Goal: Task Accomplishment & Management: Manage account settings

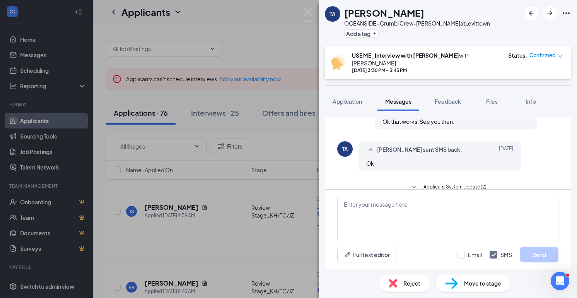
scroll to position [180, 0]
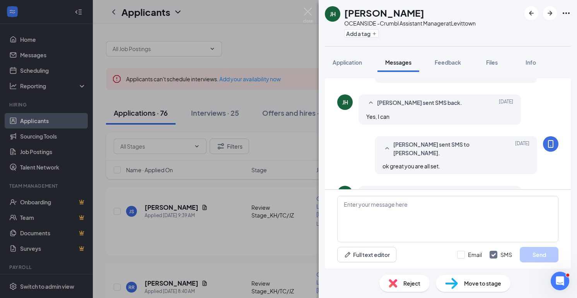
scroll to position [92, 0]
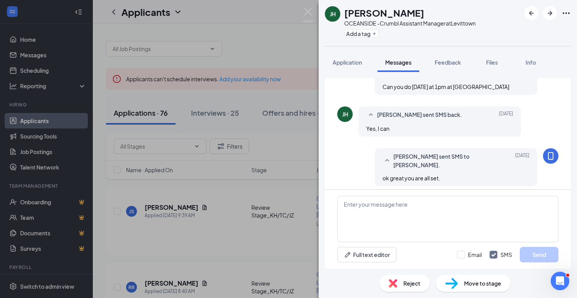
click at [467, 283] on span "Move to stage" at bounding box center [482, 283] width 37 height 9
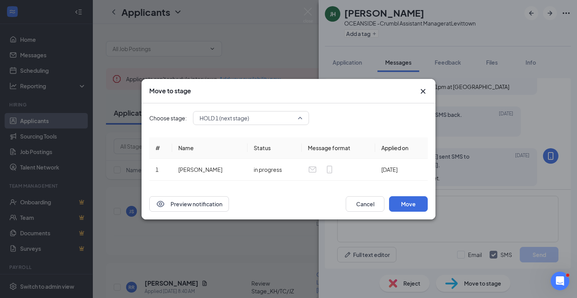
click at [267, 116] on div "HOLD 1 (next stage) 3942305 3942307 3942304 Basic Info Additional Information (…" at bounding box center [251, 118] width 116 height 14
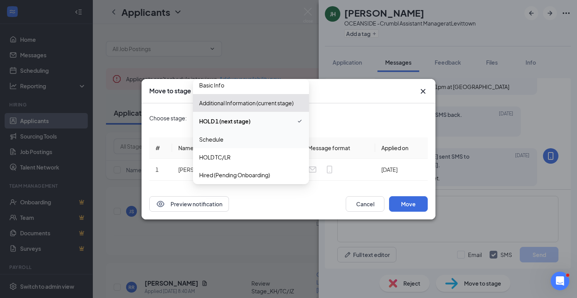
scroll to position [0, 0]
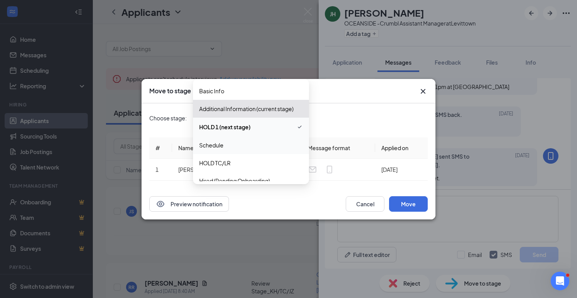
click at [243, 148] on span "Schedule" at bounding box center [251, 145] width 104 height 9
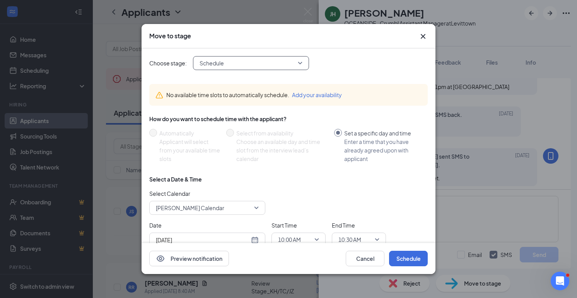
click at [223, 204] on span "[PERSON_NAME] Calendar" at bounding box center [204, 208] width 96 height 12
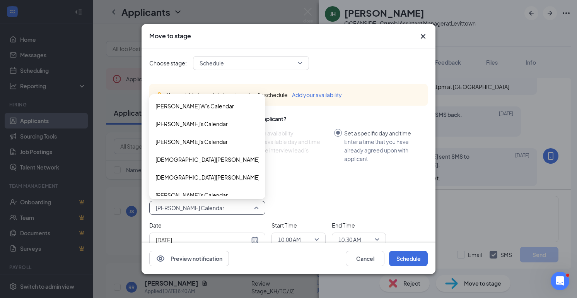
scroll to position [26, 0]
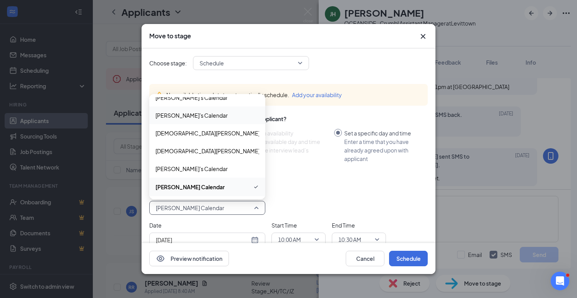
click at [198, 118] on span "[PERSON_NAME]'s Calendar" at bounding box center [191, 115] width 72 height 9
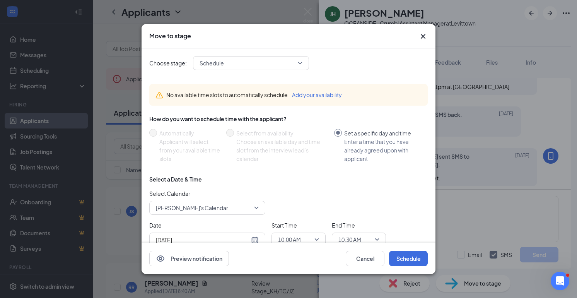
click at [253, 239] on div "[DATE]" at bounding box center [207, 239] width 103 height 9
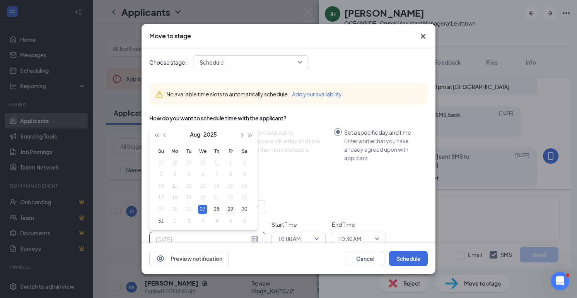
type input "[DATE]"
click at [232, 211] on div "29" at bounding box center [230, 209] width 9 height 9
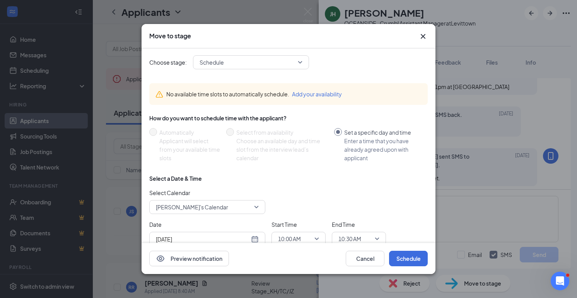
click at [288, 244] on div "Preview notification Cancel Schedule" at bounding box center [288, 258] width 294 height 31
click at [288, 236] on span "10:00 AM" at bounding box center [289, 239] width 23 height 12
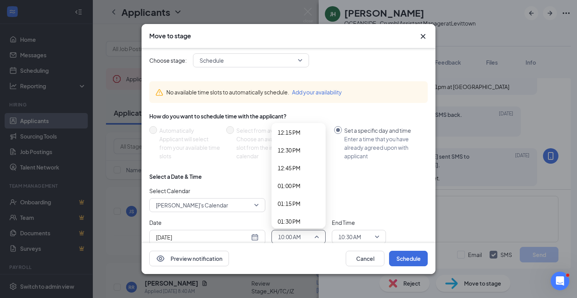
scroll to position [882, 0]
click at [289, 183] on div "01:00 PM" at bounding box center [298, 179] width 54 height 18
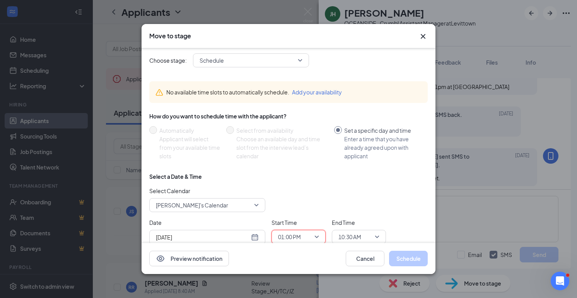
click at [371, 239] on span "10:30 AM" at bounding box center [355, 237] width 34 height 12
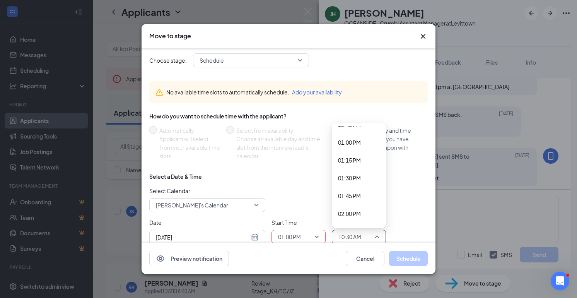
scroll to position [924, 0]
click at [360, 156] on span "01:15 PM" at bounding box center [349, 154] width 23 height 9
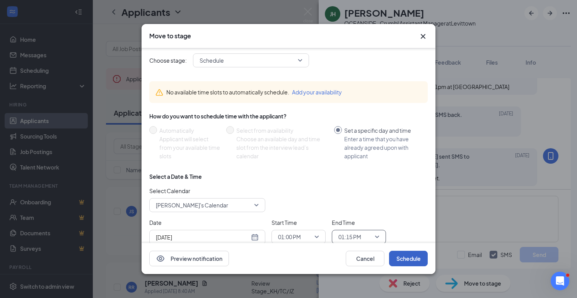
click at [405, 257] on button "Schedule" at bounding box center [408, 258] width 39 height 15
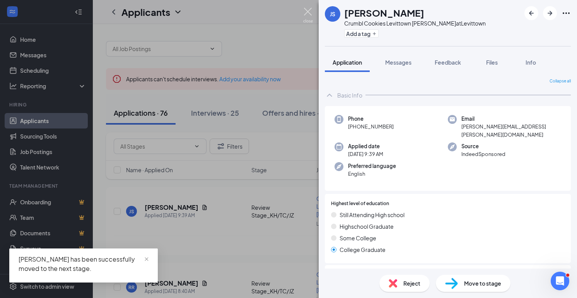
click at [308, 14] on img at bounding box center [308, 15] width 10 height 15
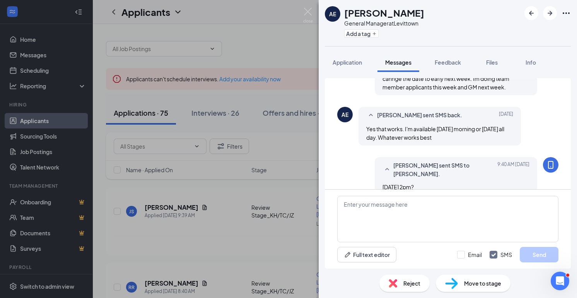
scroll to position [453, 0]
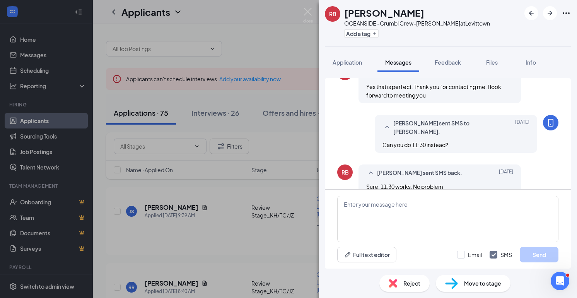
scroll to position [236, 0]
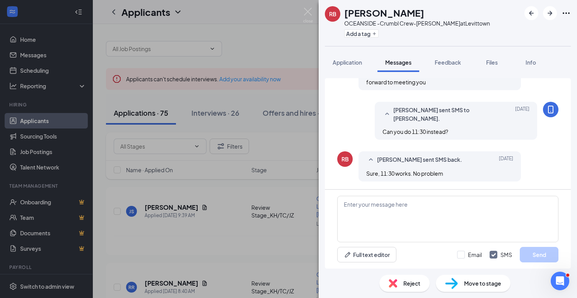
click at [455, 278] on img at bounding box center [451, 283] width 13 height 11
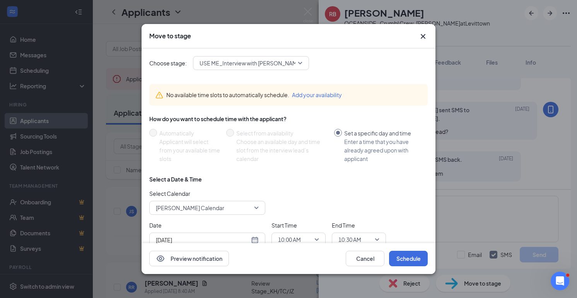
click at [235, 209] on span "Lori Rung's Calendar" at bounding box center [204, 208] width 96 height 12
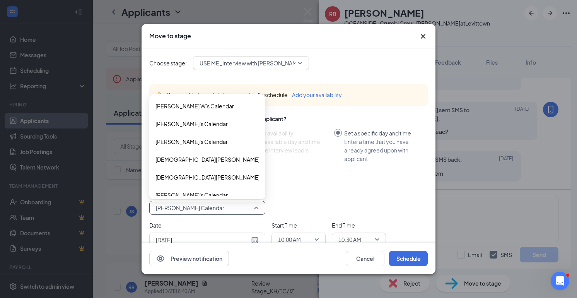
scroll to position [26, 0]
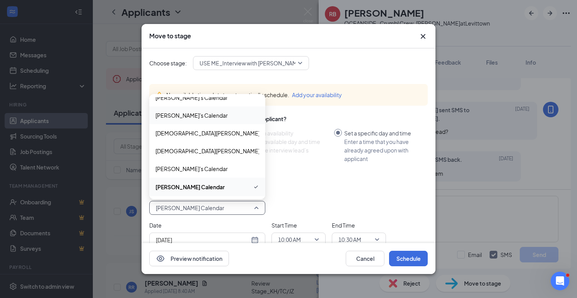
click at [205, 114] on span "[PERSON_NAME]'s Calendar" at bounding box center [191, 115] width 72 height 9
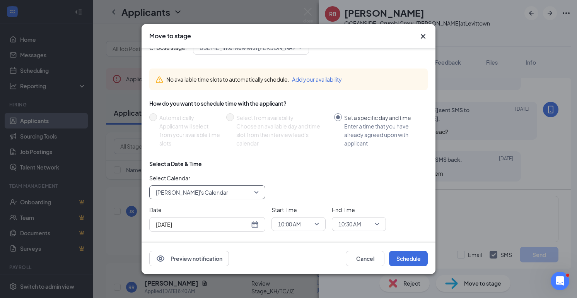
scroll to position [24, 0]
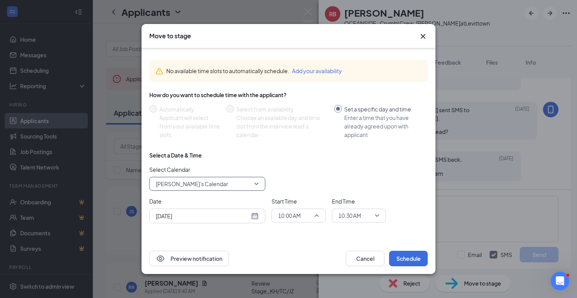
click at [297, 216] on span "10:00 AM" at bounding box center [289, 216] width 23 height 12
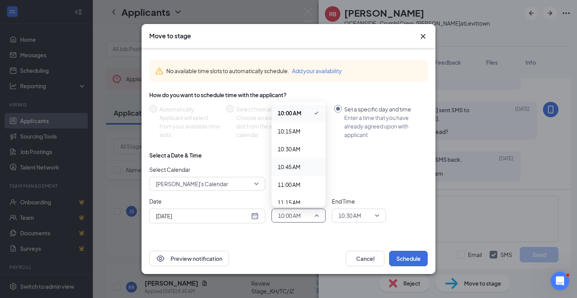
scroll to position [723, 0]
click at [293, 177] on span "11:00 AM" at bounding box center [289, 174] width 23 height 9
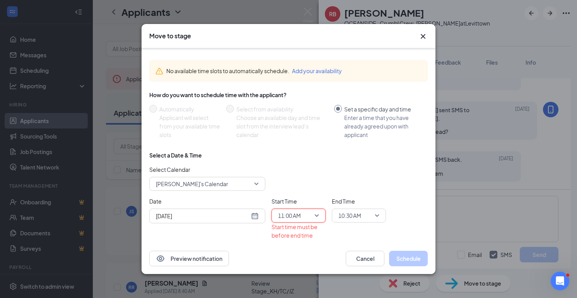
click at [288, 215] on span "11:00 AM" at bounding box center [289, 216] width 23 height 12
click at [290, 177] on span "11:30 AM" at bounding box center [289, 174] width 23 height 9
click at [344, 215] on span "10:30 AM" at bounding box center [349, 216] width 23 height 12
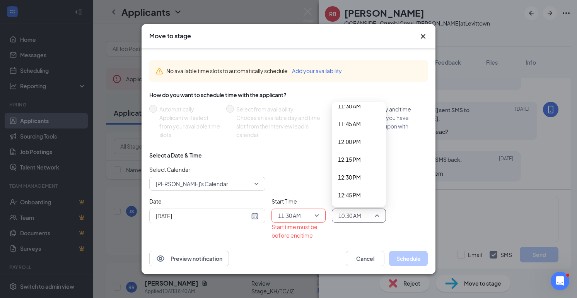
scroll to position [823, 0]
click at [352, 127] on span "11:45 AM" at bounding box center [349, 127] width 23 height 9
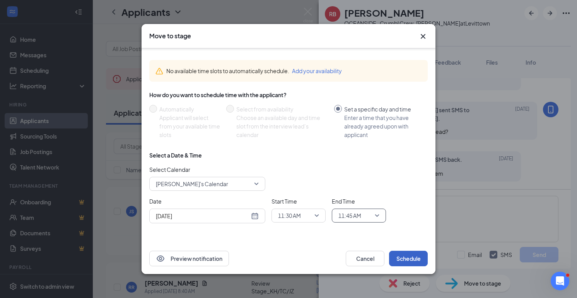
click at [401, 258] on button "Schedule" at bounding box center [408, 258] width 39 height 15
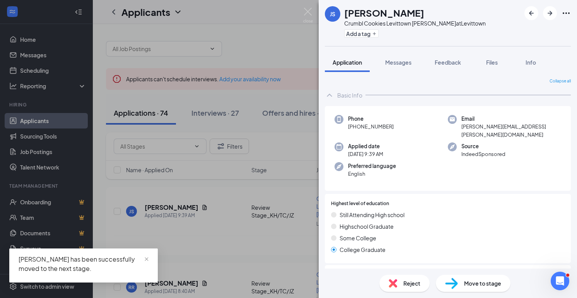
click at [305, 7] on div "JS Jenna Stravino Crumbl Cookies Levittown Baker at Levittown Add a tag Applica…" at bounding box center [288, 149] width 577 height 298
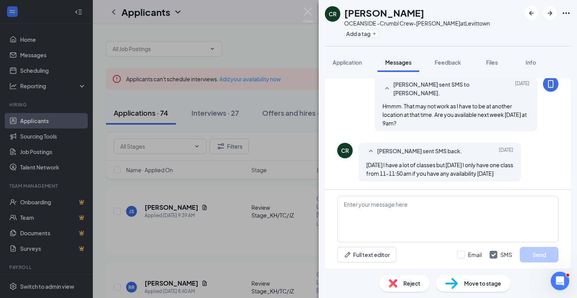
scroll to position [262, 0]
click at [36, 72] on div "CR [PERSON_NAME] OCEANSIDE -Crumbl Crew-[PERSON_NAME] at [GEOGRAPHIC_DATA] Add …" at bounding box center [288, 149] width 577 height 298
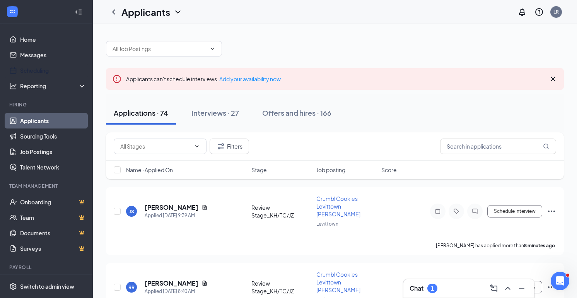
click at [36, 72] on link "Scheduling" at bounding box center [53, 70] width 66 height 15
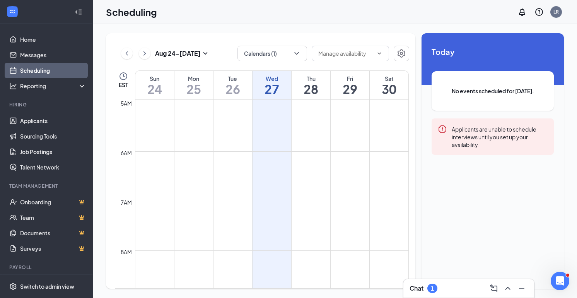
scroll to position [237, 0]
click at [274, 54] on button "Calendars (1)" at bounding box center [272, 53] width 70 height 15
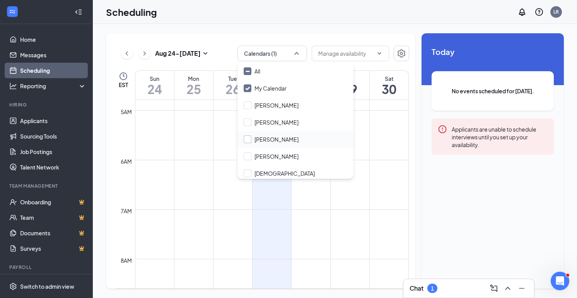
click at [258, 142] on input "[PERSON_NAME]" at bounding box center [271, 139] width 55 height 8
checkbox input "true"
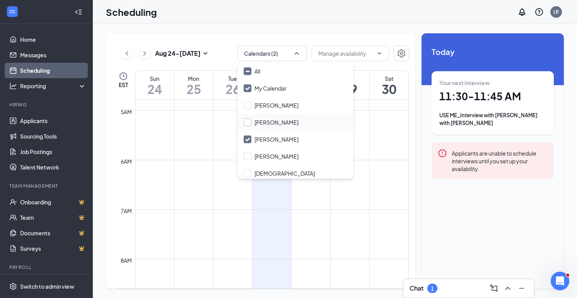
click at [261, 124] on input "[PERSON_NAME]" at bounding box center [271, 122] width 55 height 8
checkbox input "true"
click at [314, 185] on td at bounding box center [272, 190] width 274 height 12
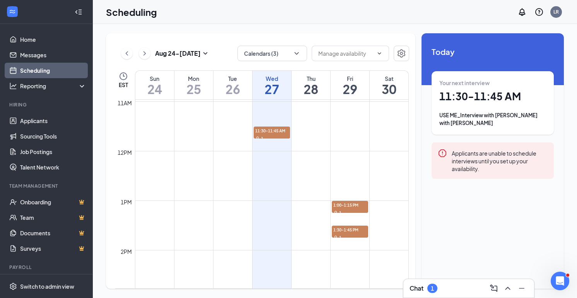
scroll to position [544, 0]
drag, startPoint x: 273, startPoint y: 131, endPoint x: 341, endPoint y: 134, distance: 68.1
click at [341, 134] on div "12am 1am 2am 3am 4am 5am 6am 7am 8am 9am 10am 11am 12pm 1pm 2pm 3pm 4pm 5pm 6pm…" at bounding box center [261, 149] width 293 height 1188
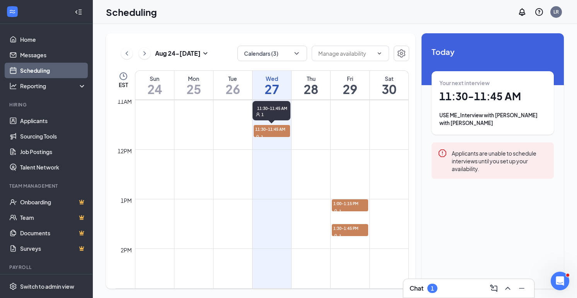
click at [268, 129] on span "11:30-11:45 AM" at bounding box center [272, 129] width 36 height 8
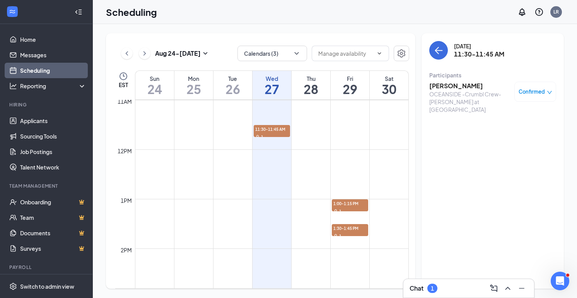
click at [447, 87] on h3 "[PERSON_NAME]" at bounding box center [469, 86] width 81 height 9
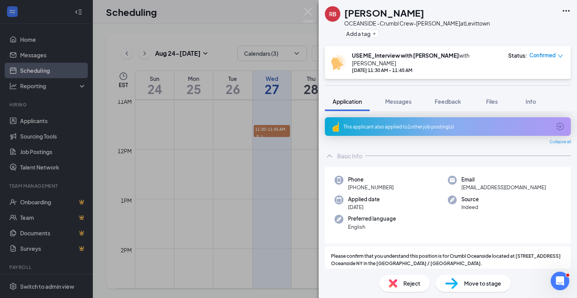
click at [393, 67] on div "[DATE] 11:30 AM - 11:45 AM" at bounding box center [426, 70] width 148 height 7
click at [307, 14] on img at bounding box center [308, 15] width 10 height 15
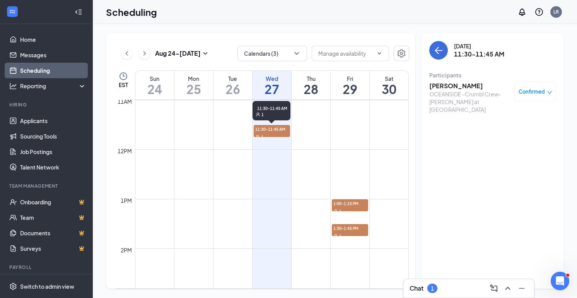
click at [271, 131] on span "11:30-11:45 AM" at bounding box center [272, 129] width 36 height 8
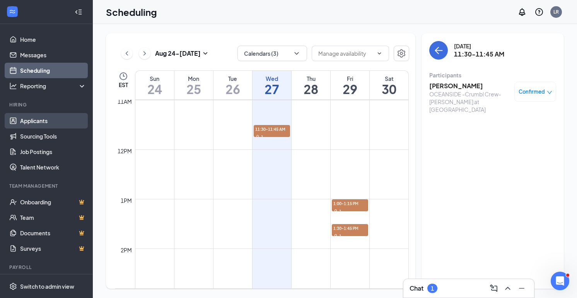
click at [49, 121] on link "Applicants" at bounding box center [53, 120] width 66 height 15
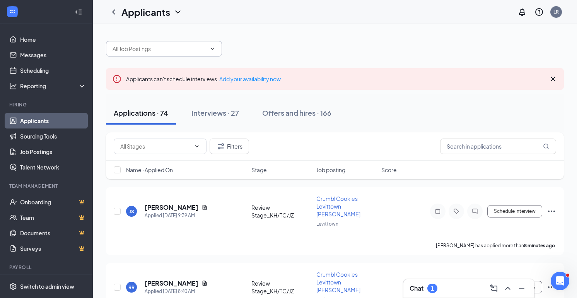
click at [154, 51] on input "text" at bounding box center [159, 48] width 94 height 9
type input "rebecc"
click at [36, 60] on link "Messages" at bounding box center [53, 54] width 66 height 15
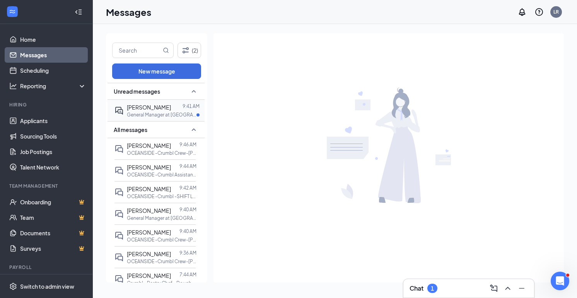
click at [133, 111] on div "[PERSON_NAME]" at bounding box center [149, 107] width 44 height 9
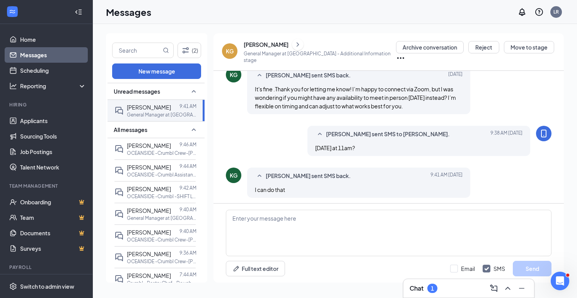
scroll to position [334, 0]
click at [251, 48] on div "[PERSON_NAME]" at bounding box center [266, 45] width 45 height 8
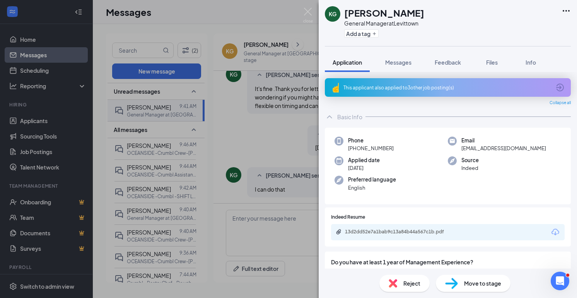
click at [467, 285] on span "Move to stage" at bounding box center [482, 283] width 37 height 9
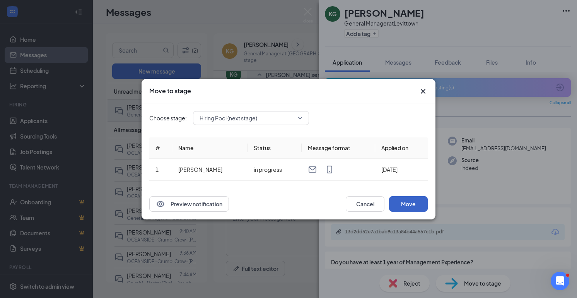
click at [408, 202] on button "Move" at bounding box center [408, 203] width 39 height 15
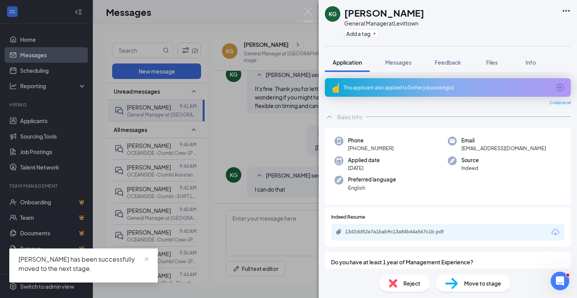
click at [467, 293] on div "Reject Move to stage" at bounding box center [448, 282] width 258 height 29
click at [469, 279] on span "Move to stage" at bounding box center [482, 283] width 37 height 9
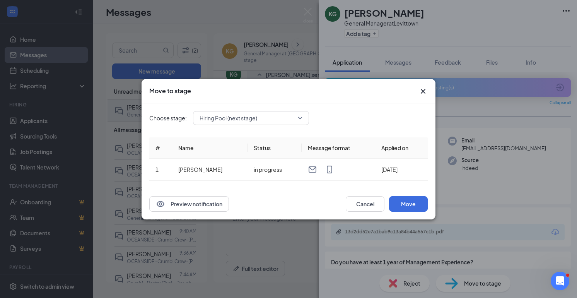
click at [256, 121] on div "Hiring Pool (next stage)" at bounding box center [251, 118] width 116 height 14
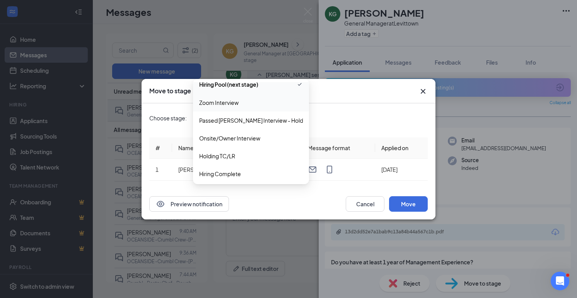
scroll to position [44, 0]
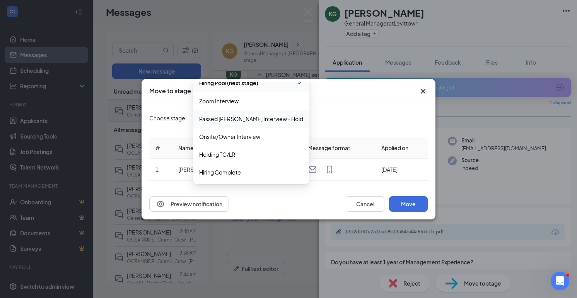
click at [424, 92] on icon "Cross" at bounding box center [423, 91] width 5 height 5
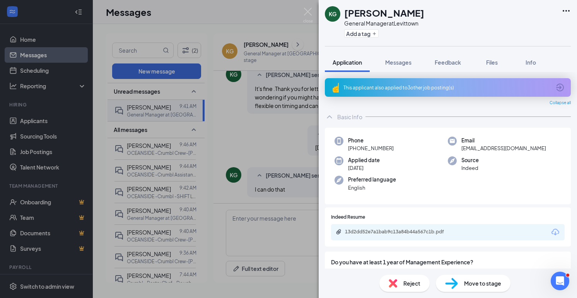
click at [461, 280] on div "Move to stage" at bounding box center [473, 282] width 75 height 17
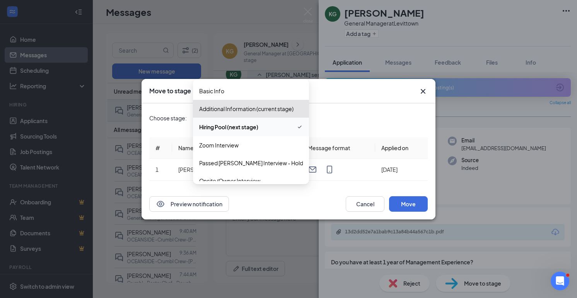
click at [267, 120] on div "Hiring Pool (next stage) 3344747 3344748 3344749 Basic Info Additional Informat…" at bounding box center [251, 118] width 116 height 14
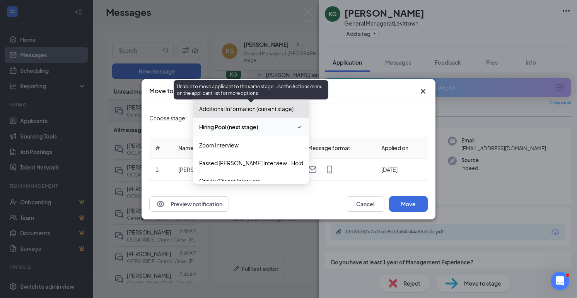
click at [254, 111] on span "Additional Information (current stage)" at bounding box center [246, 108] width 94 height 9
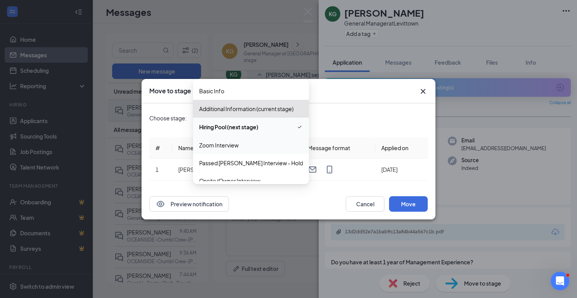
click at [237, 144] on span "Zoom Interview" at bounding box center [218, 145] width 39 height 9
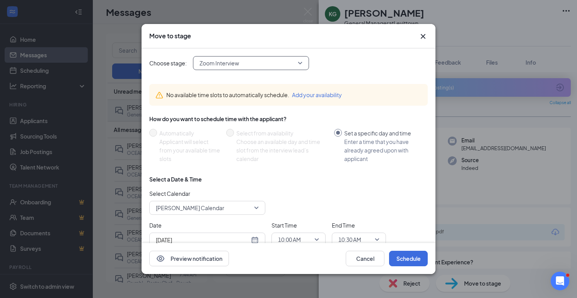
click at [231, 203] on span "Lori Rung's Calendar" at bounding box center [204, 208] width 96 height 12
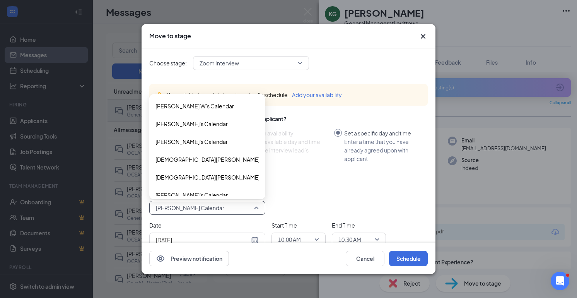
scroll to position [26, 0]
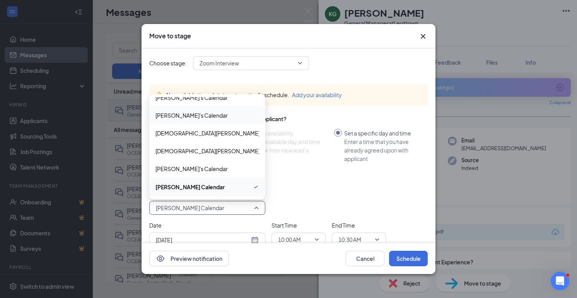
click at [209, 118] on span "Joseph Z's Calendar" at bounding box center [207, 115] width 104 height 9
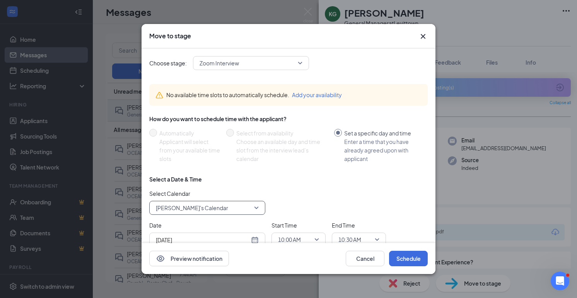
scroll to position [24, 0]
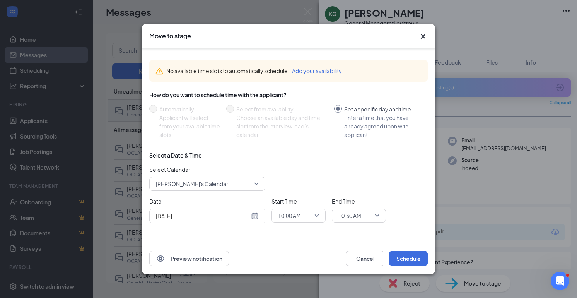
click at [252, 218] on div "Aug 27, 2025" at bounding box center [207, 215] width 103 height 9
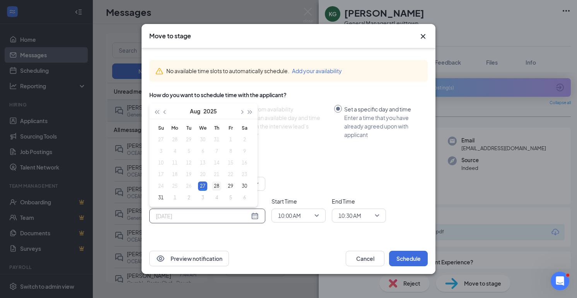
type input "Aug 28, 2025"
click at [219, 185] on div "28" at bounding box center [216, 185] width 9 height 9
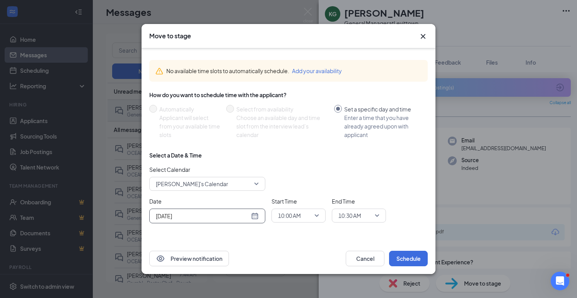
click at [300, 215] on span "10:00 AM" at bounding box center [289, 216] width 23 height 12
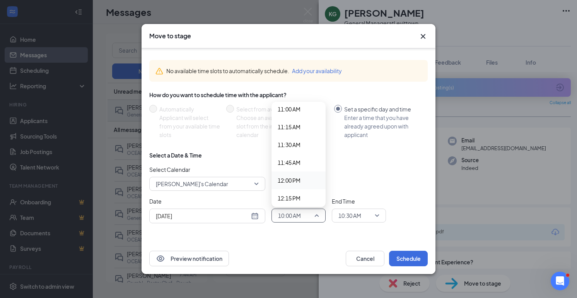
scroll to position [785, 0]
click at [298, 107] on div "11:00 AM" at bounding box center [298, 112] width 54 height 18
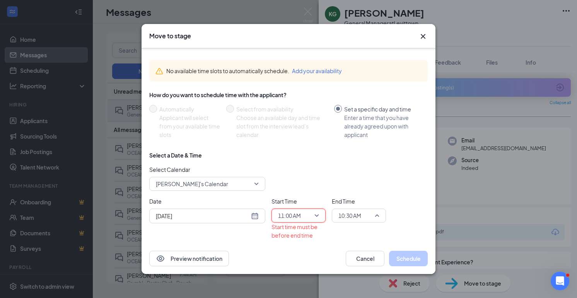
click at [354, 211] on span "10:30 AM" at bounding box center [349, 216] width 23 height 12
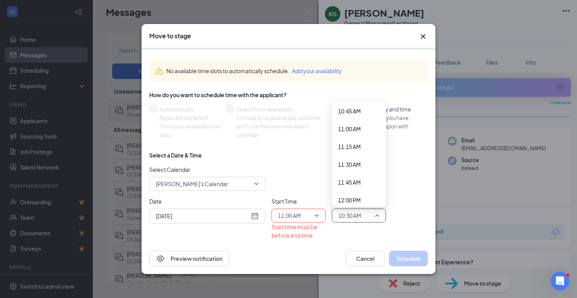
scroll to position [784, 0]
click at [354, 148] on span "11:30 AM" at bounding box center [349, 149] width 23 height 9
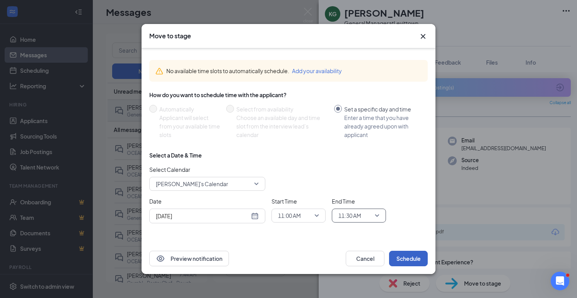
click at [411, 258] on button "Schedule" at bounding box center [408, 258] width 39 height 15
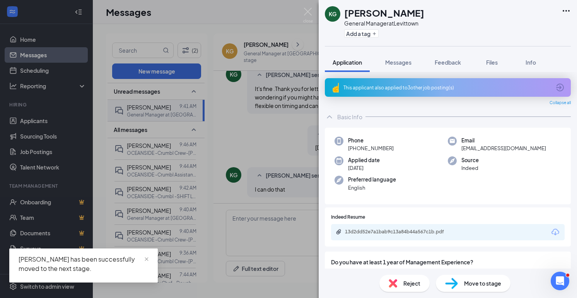
click at [259, 147] on div "KG Kyle Gumbs General Manager at Levittown Add a tag Application Messages Feedb…" at bounding box center [288, 149] width 577 height 298
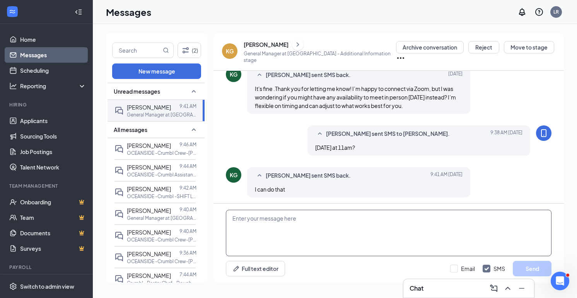
click at [290, 220] on textarea at bounding box center [389, 233] width 326 height 46
type textarea "ok meet me at oceanside at 11am tomorrow."
click at [534, 269] on button "Send" at bounding box center [532, 268] width 39 height 15
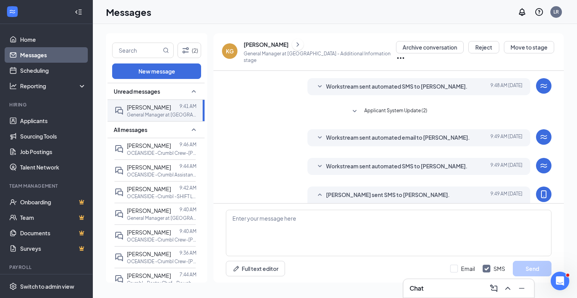
scroll to position [535, 0]
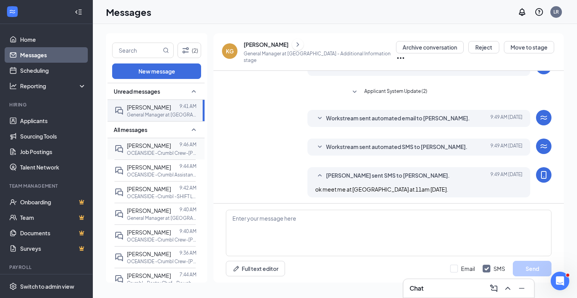
click at [146, 143] on span "[PERSON_NAME]" at bounding box center [149, 145] width 44 height 7
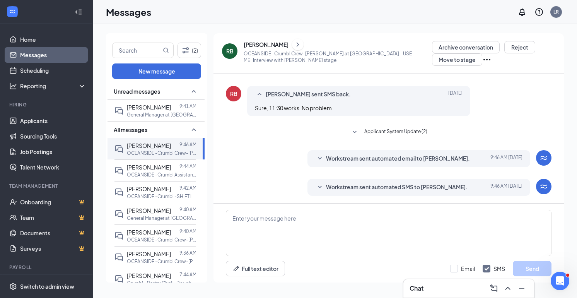
scroll to position [251, 0]
click at [299, 44] on icon "ChevronRight" at bounding box center [298, 44] width 2 height 4
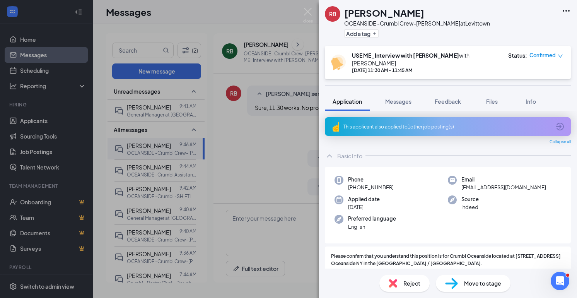
click at [472, 286] on span "Move to stage" at bounding box center [482, 283] width 37 height 9
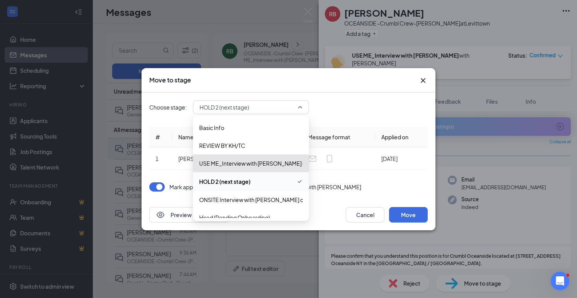
click at [257, 112] on span "HOLD 2 (next stage)" at bounding box center [247, 107] width 96 height 12
click at [370, 183] on div "Mark applicant(s) as Completed for USE ME_Interview with Kristen" at bounding box center [288, 186] width 278 height 9
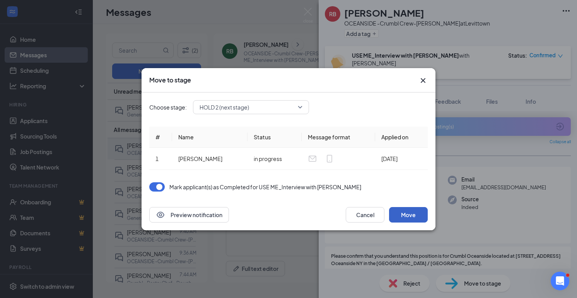
click at [409, 216] on button "Move" at bounding box center [408, 214] width 39 height 15
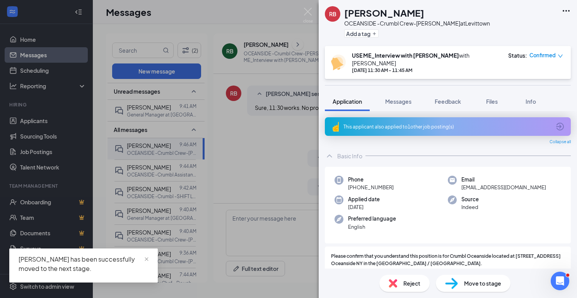
click at [464, 285] on span "Move to stage" at bounding box center [482, 283] width 37 height 9
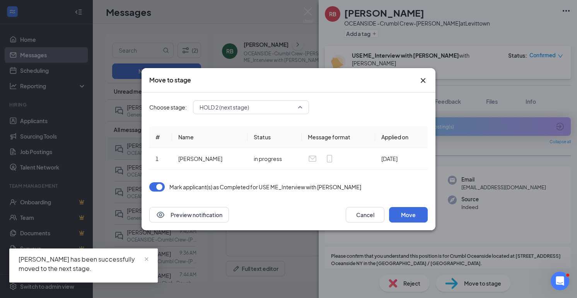
click at [244, 109] on span "HOLD 2 (next stage)" at bounding box center [223, 107] width 49 height 12
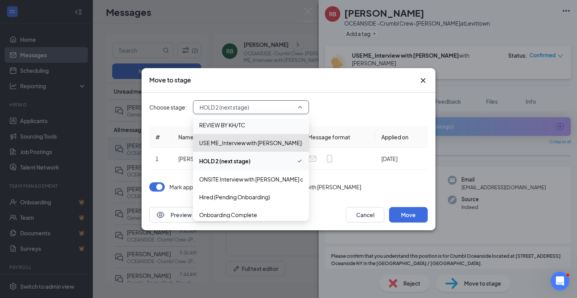
scroll to position [26, 0]
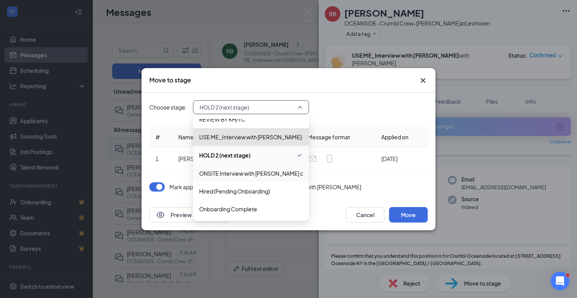
click at [223, 174] on span "ONSITE Interview with Erwin_ or LR" at bounding box center [255, 173] width 113 height 9
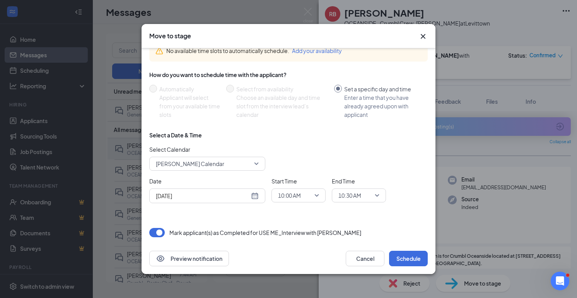
scroll to position [46, 0]
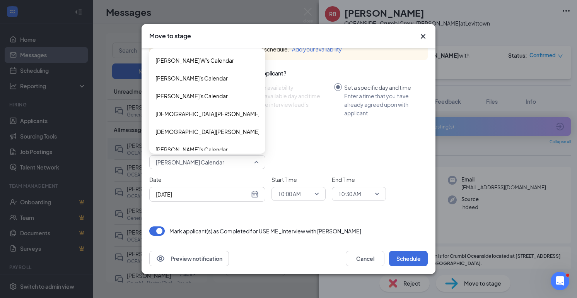
click at [227, 160] on span "Lori Rung's Calendar" at bounding box center [204, 162] width 96 height 12
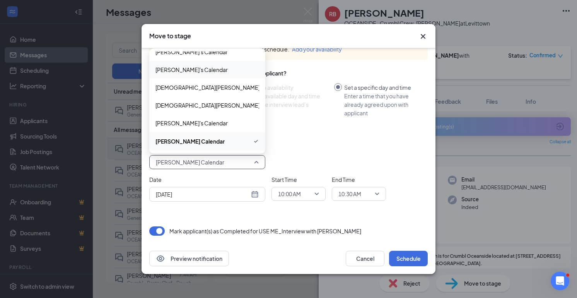
click at [205, 72] on span "Joseph Z's Calendar" at bounding box center [191, 69] width 72 height 9
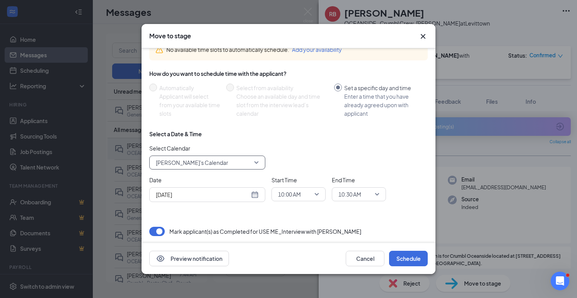
scroll to position [46, 0]
click at [252, 190] on div "Aug 27, 2025" at bounding box center [207, 194] width 103 height 9
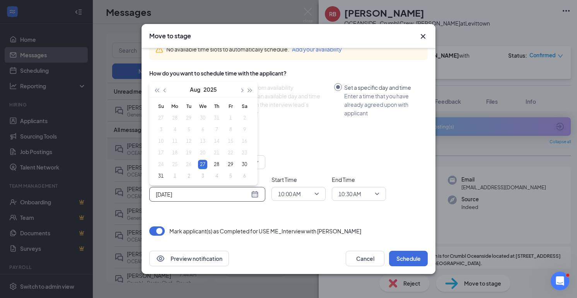
click at [254, 196] on div "Aug 27, 2025" at bounding box center [207, 194] width 103 height 9
type input "Aug 29, 2025"
click at [233, 164] on div "29" at bounding box center [230, 164] width 9 height 9
click at [293, 195] on span "10:00 AM" at bounding box center [289, 194] width 23 height 12
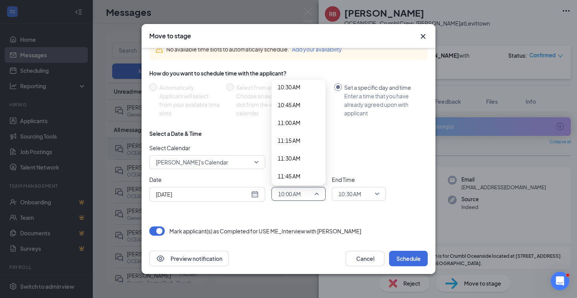
scroll to position [754, 0]
click at [293, 161] on div "11:30 AM" at bounding box center [298, 157] width 54 height 18
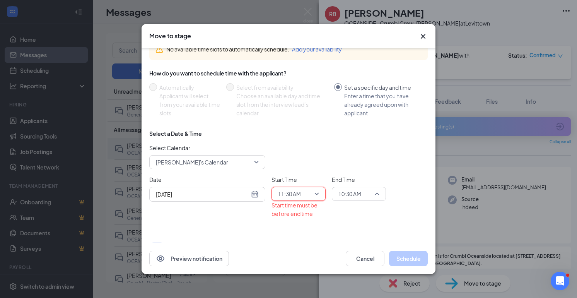
click at [349, 199] on span "10:30 AM" at bounding box center [349, 194] width 23 height 12
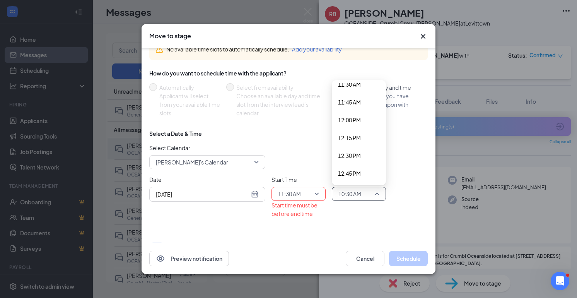
scroll to position [821, 0]
click at [353, 107] on span "11:45 AM" at bounding box center [349, 107] width 23 height 9
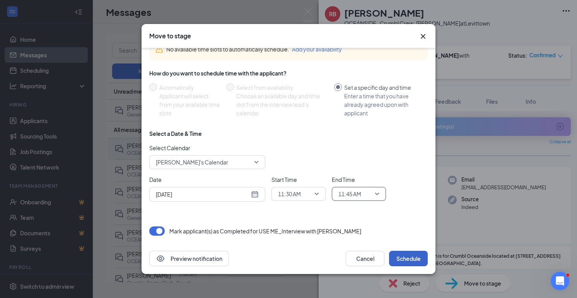
click at [412, 256] on button "Schedule" at bounding box center [408, 258] width 39 height 15
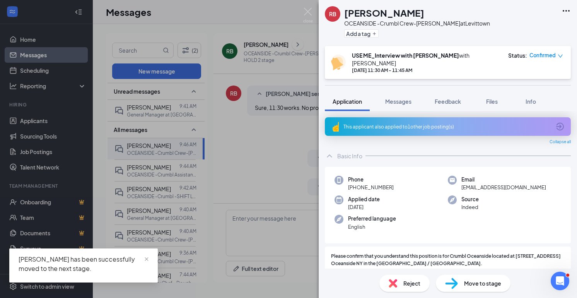
click at [37, 71] on div "RB REBECCA BROWN OCEANSIDE -Crumbl Crew-Baker at Levittown Add a tag USE ME_Int…" at bounding box center [288, 149] width 577 height 298
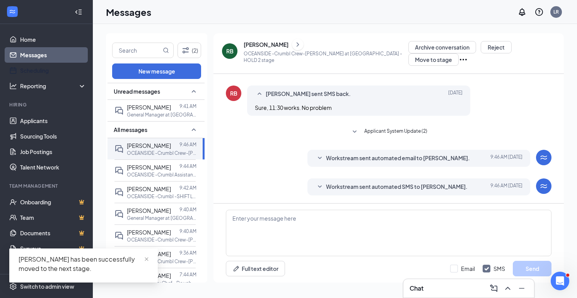
click at [37, 71] on link "Scheduling" at bounding box center [53, 70] width 66 height 15
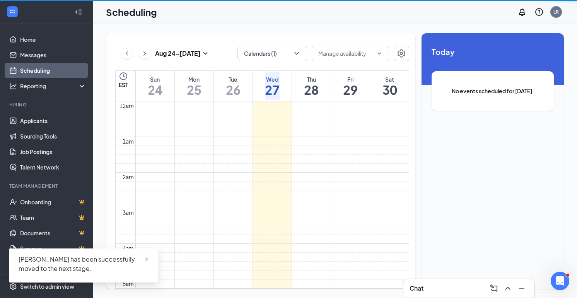
scroll to position [380, 0]
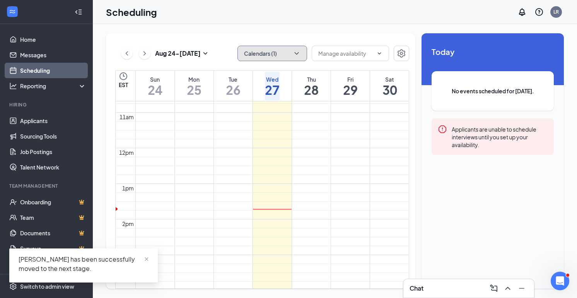
click at [286, 55] on button "Calendars (1)" at bounding box center [272, 53] width 70 height 15
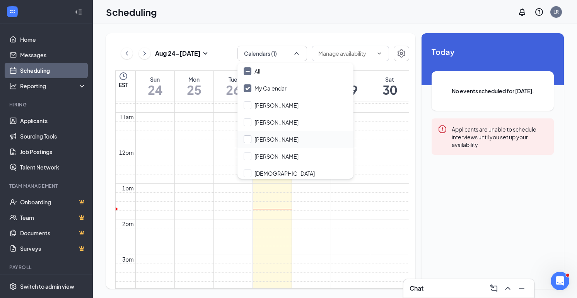
click at [272, 137] on input "Joseph Z" at bounding box center [271, 139] width 55 height 8
checkbox input "true"
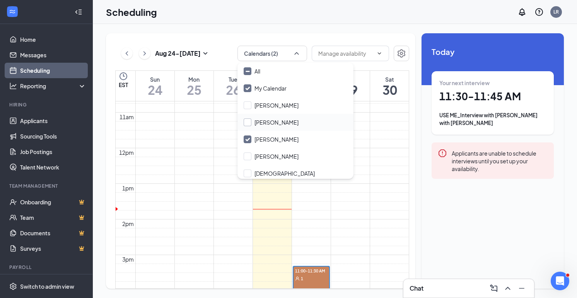
click at [271, 120] on input "Joseph Oceanside" at bounding box center [271, 122] width 55 height 8
checkbox input "true"
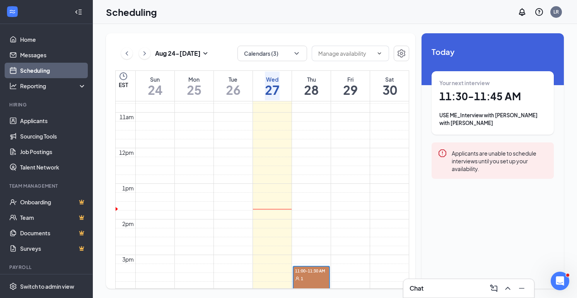
click at [363, 50] on td at bounding box center [272, 45] width 274 height 9
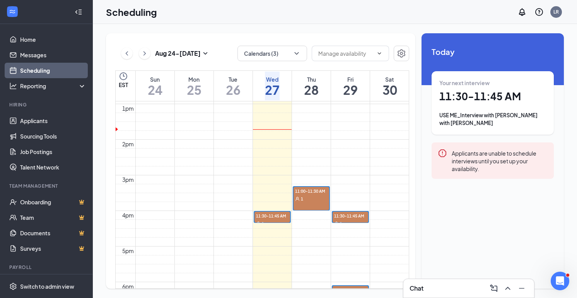
scroll to position [467, 0]
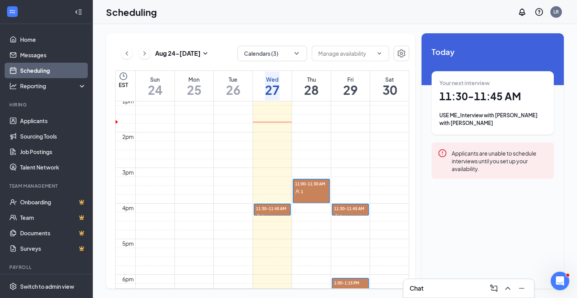
click at [317, 182] on span "11:00-11:30 AM" at bounding box center [311, 183] width 36 height 8
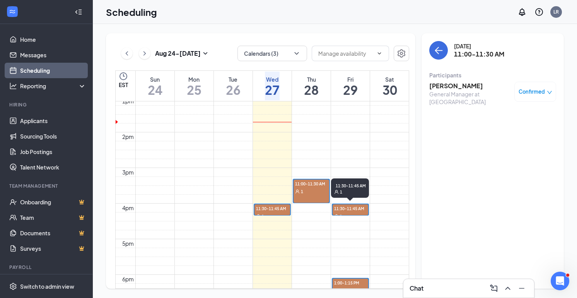
click at [346, 209] on span "11:30-11:45 AM" at bounding box center [350, 208] width 36 height 8
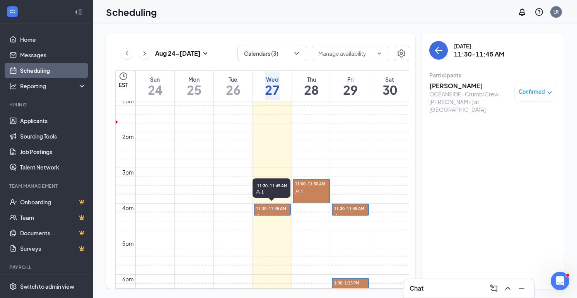
click at [262, 208] on span "11:30-11:45 AM" at bounding box center [272, 208] width 36 height 8
click at [532, 93] on span "Completed" at bounding box center [532, 92] width 28 height 8
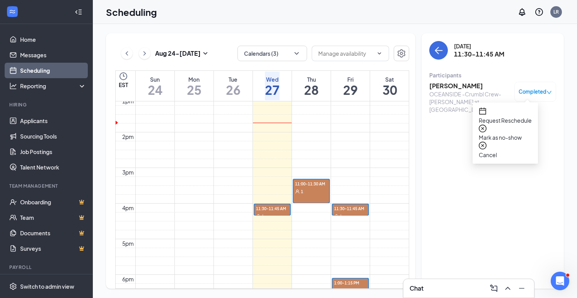
click at [503, 150] on span "Cancel" at bounding box center [505, 154] width 53 height 9
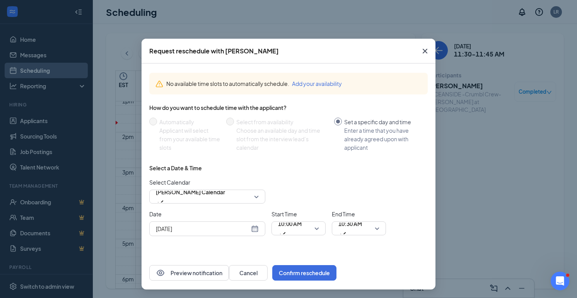
click at [422, 52] on icon "Cross" at bounding box center [424, 50] width 9 height 9
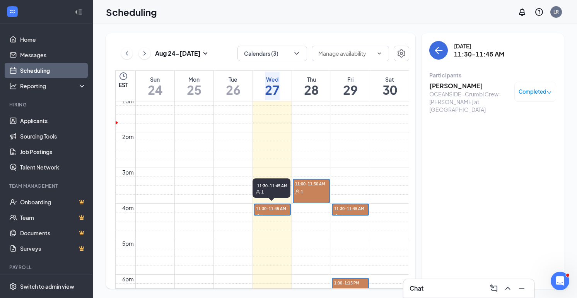
click at [277, 206] on span "11:30-11:45 AM" at bounding box center [272, 208] width 36 height 8
click at [276, 206] on span "11:30-11:45 AM" at bounding box center [272, 208] width 36 height 8
click at [531, 92] on span "Completed" at bounding box center [532, 92] width 28 height 8
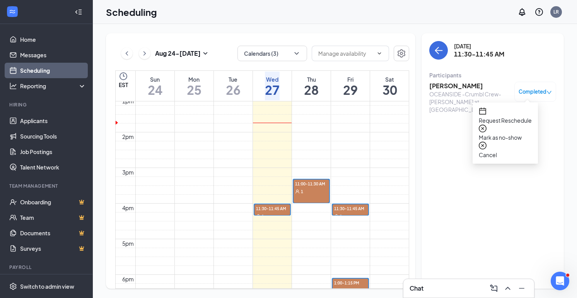
click at [506, 150] on span "Cancel" at bounding box center [505, 154] width 53 height 9
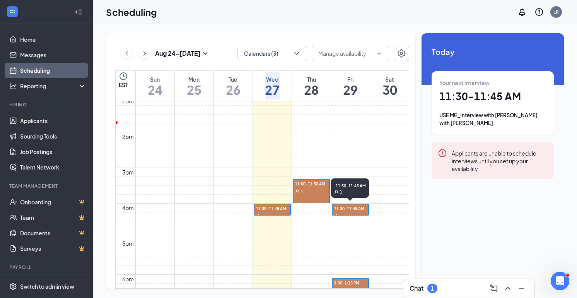
click at [348, 208] on span "11:30-11:45 AM" at bounding box center [350, 208] width 36 height 8
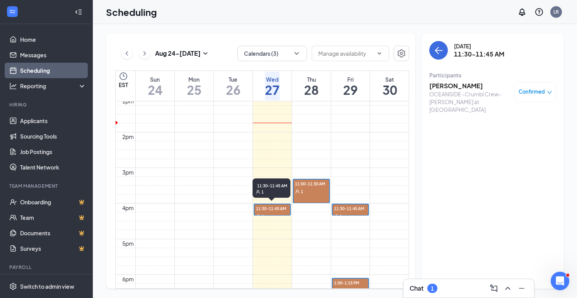
click at [274, 208] on span "11:30-11:45 AM" at bounding box center [272, 208] width 36 height 8
click at [524, 94] on span "Completed" at bounding box center [532, 92] width 28 height 8
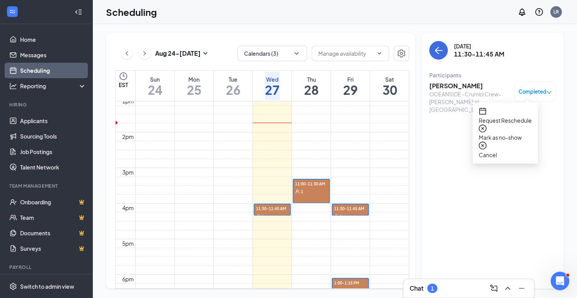
click at [497, 150] on span "Cancel" at bounding box center [505, 154] width 53 height 9
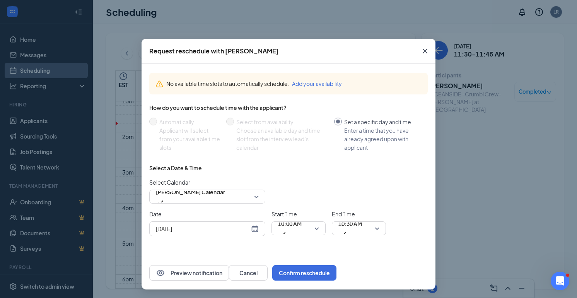
click at [256, 230] on div "Aug 27, 2025" at bounding box center [207, 228] width 103 height 9
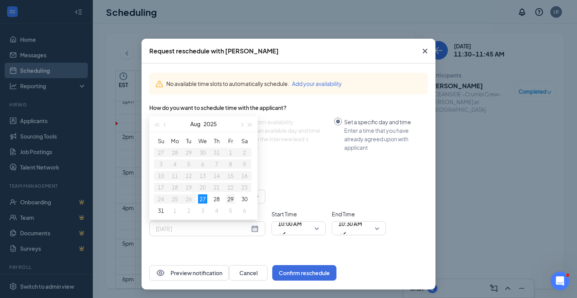
type input "Aug 29, 2025"
click at [232, 197] on div "29" at bounding box center [230, 198] width 9 height 9
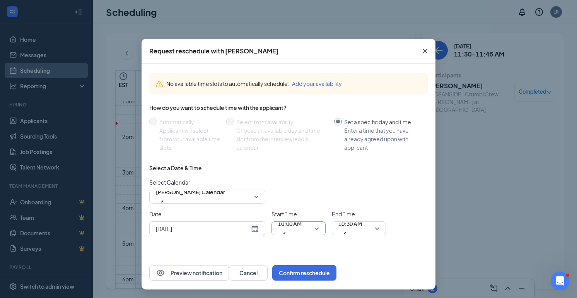
click at [297, 229] on span "10:00 AM" at bounding box center [290, 224] width 24 height 12
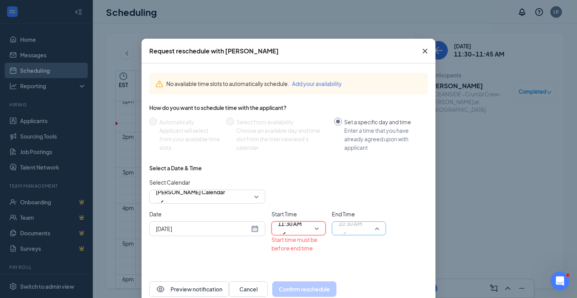
click at [343, 229] on span "10:30 AM" at bounding box center [350, 224] width 24 height 12
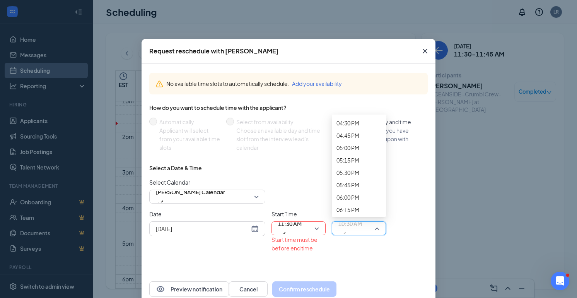
scroll to position [821, 0]
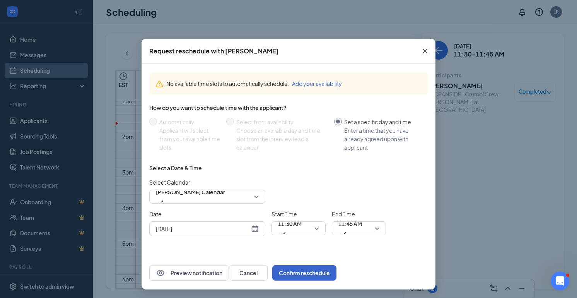
click at [336, 274] on button "Confirm reschedule" at bounding box center [304, 272] width 64 height 15
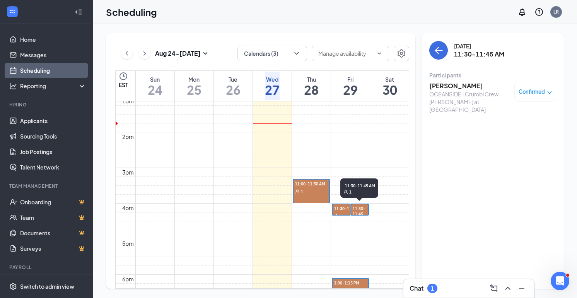
click at [349, 208] on span "11:30-11:45 AM" at bounding box center [350, 208] width 36 height 8
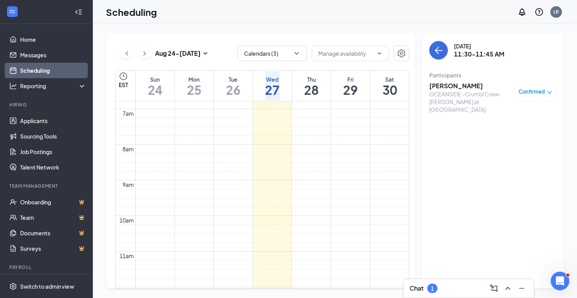
scroll to position [229, 0]
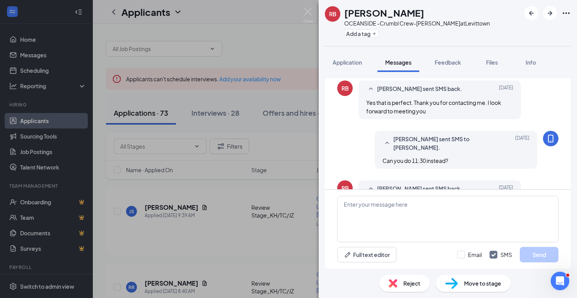
scroll to position [70, 0]
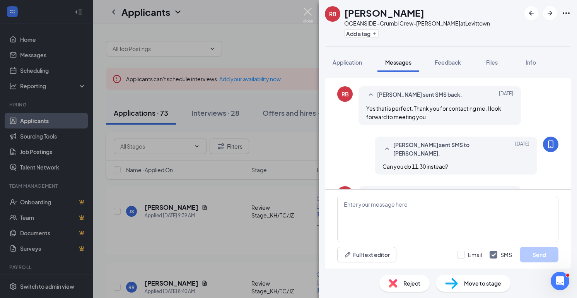
click at [306, 9] on img at bounding box center [308, 15] width 10 height 15
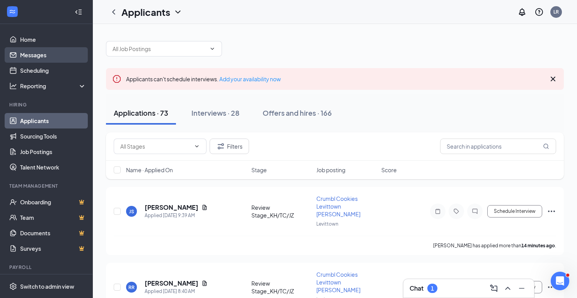
click at [48, 55] on link "Messages" at bounding box center [53, 54] width 66 height 15
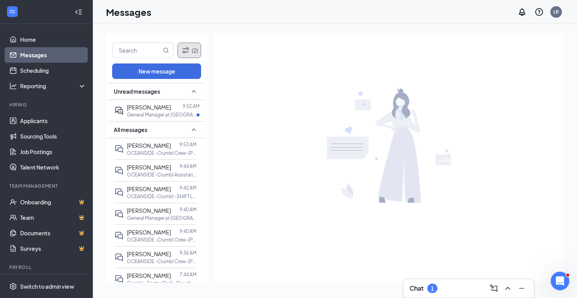
click at [186, 47] on icon "Filter" at bounding box center [185, 50] width 9 height 9
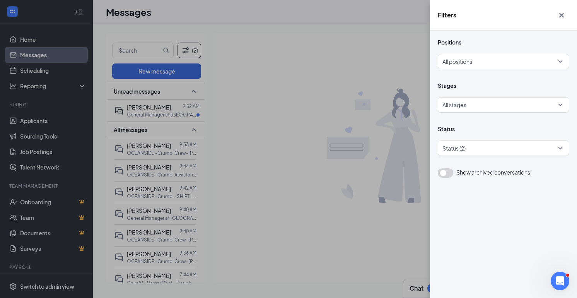
click at [223, 62] on div "Filters Positions All positions Stages All stages Status Status (2) Show archiv…" at bounding box center [288, 149] width 577 height 298
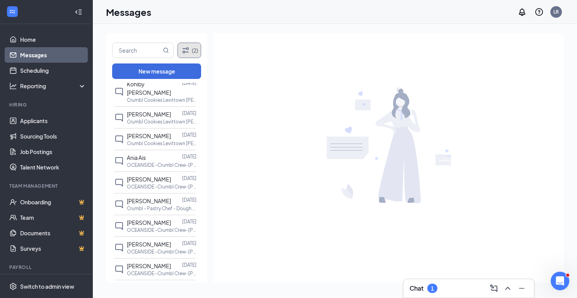
scroll to position [495, 0]
click at [146, 160] on div at bounding box center [164, 157] width 36 height 9
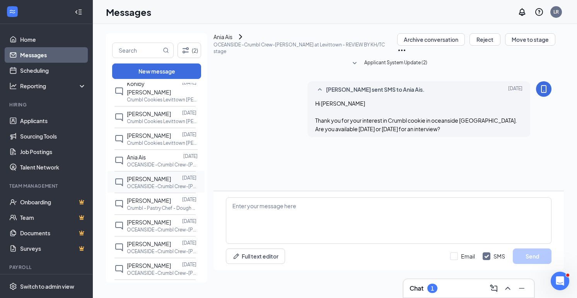
click at [164, 181] on div "Peyton Martone" at bounding box center [149, 178] width 44 height 9
click at [157, 203] on div "Vaishali Salwah" at bounding box center [149, 200] width 44 height 9
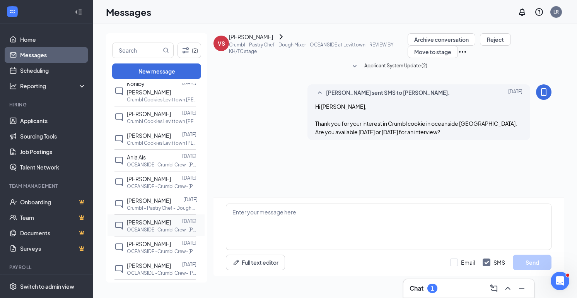
click at [155, 226] on p "OCEANSIDE -Crumbl Crew-[PERSON_NAME] at [GEOGRAPHIC_DATA]" at bounding box center [162, 229] width 70 height 7
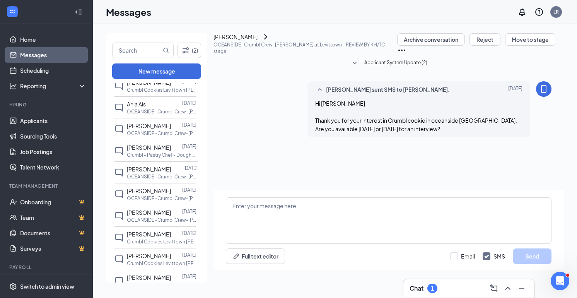
scroll to position [554, 0]
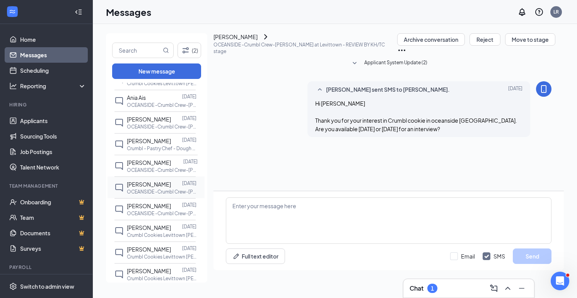
click at [156, 190] on p "OCEANSIDE -Crumbl Crew-[PERSON_NAME] at [GEOGRAPHIC_DATA]" at bounding box center [162, 191] width 70 height 7
click at [155, 203] on span "Briana Powell" at bounding box center [149, 205] width 44 height 7
click at [155, 225] on span "Anthony Peralta" at bounding box center [149, 227] width 44 height 7
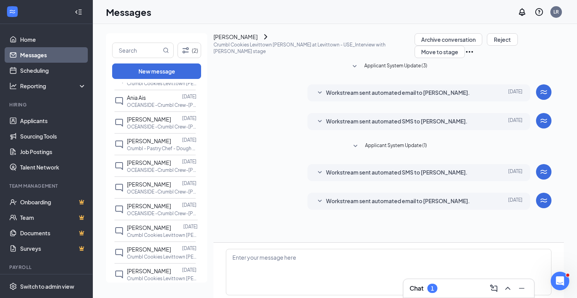
click at [319, 97] on icon "SmallChevronDown" at bounding box center [319, 92] width 9 height 9
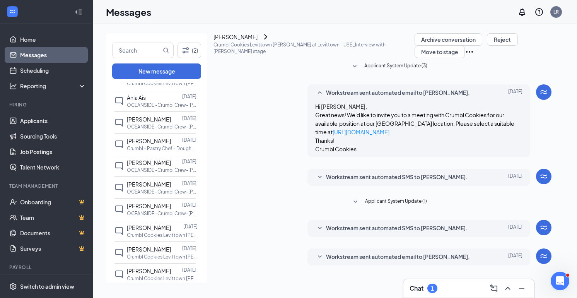
scroll to position [86, 0]
click at [317, 223] on icon "SmallChevronDown" at bounding box center [319, 227] width 9 height 9
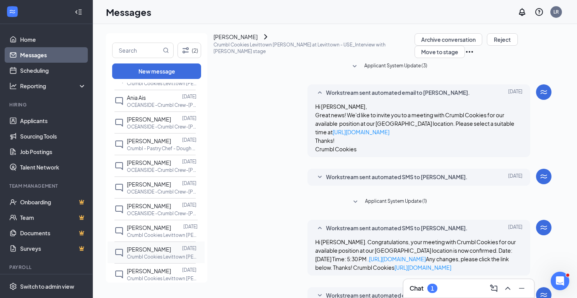
click at [152, 251] on span "Rebecca Scheidling" at bounding box center [149, 248] width 44 height 7
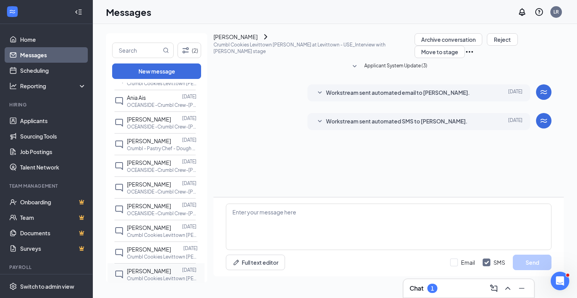
click at [148, 275] on p "Crumbl Cookies Levittown [PERSON_NAME] at [GEOGRAPHIC_DATA]" at bounding box center [162, 278] width 70 height 7
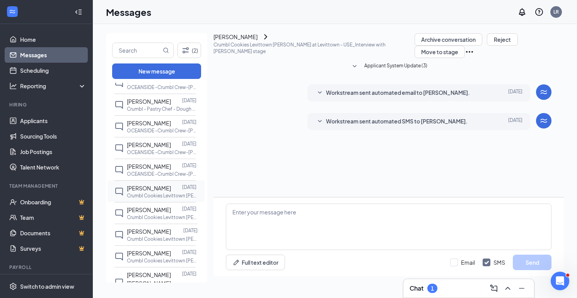
scroll to position [608, 0]
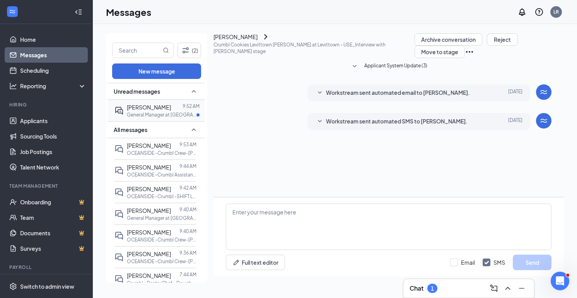
click at [152, 101] on div "Kyle Gumbs 9:52 AM General Manager at Levittown" at bounding box center [154, 110] width 81 height 21
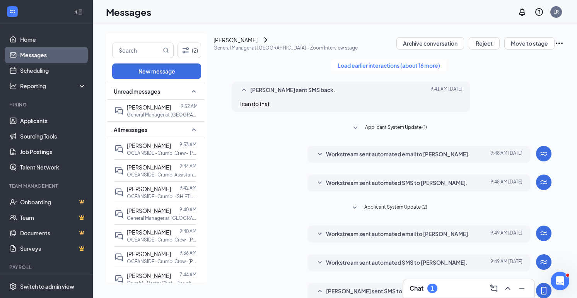
scroll to position [175, 0]
click at [193, 128] on icon "SmallChevronUp" at bounding box center [193, 129] width 9 height 9
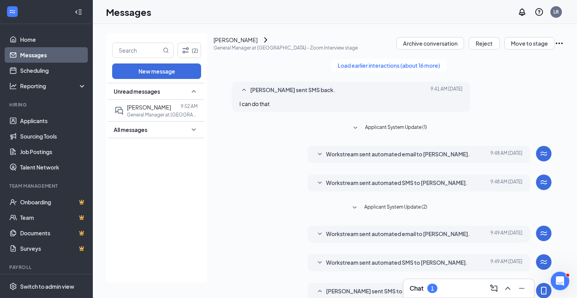
click at [193, 128] on icon "SmallChevronDown" at bounding box center [193, 129] width 9 height 9
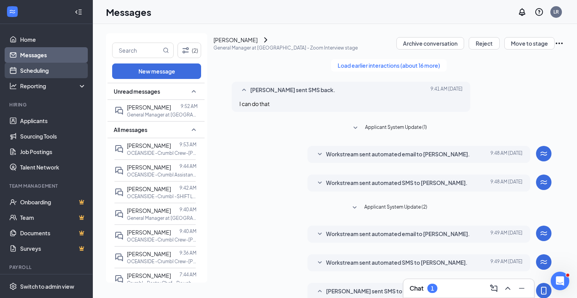
click at [25, 65] on link "Scheduling" at bounding box center [53, 70] width 66 height 15
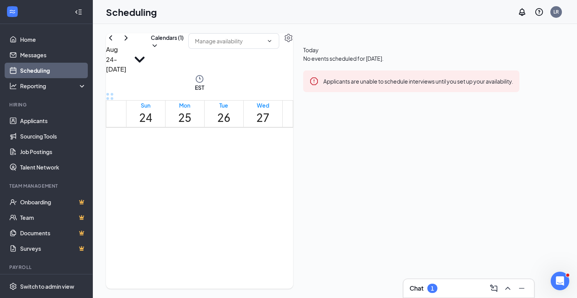
scroll to position [475, 0]
click at [159, 49] on icon "ChevronDown" at bounding box center [155, 46] width 8 height 8
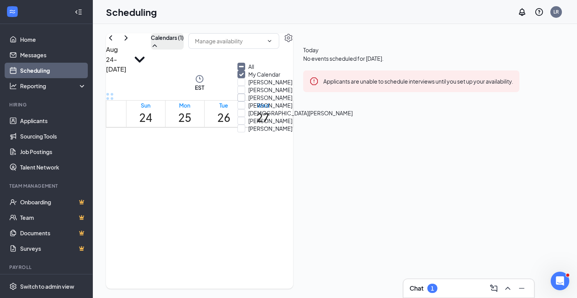
click at [257, 101] on input "Joseph Z" at bounding box center [264, 98] width 55 height 8
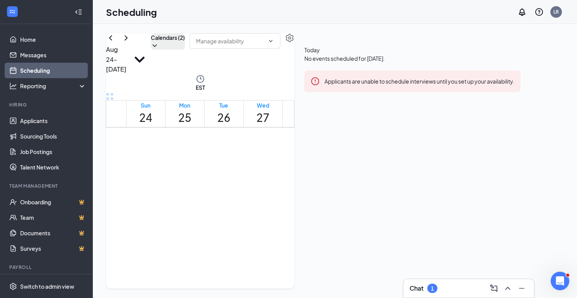
click at [371, 53] on td at bounding box center [263, 48] width 274 height 9
click at [350, 61] on td at bounding box center [263, 57] width 274 height 9
click at [345, 221] on span "11:30-11:45 AM" at bounding box center [337, 228] width 28 height 15
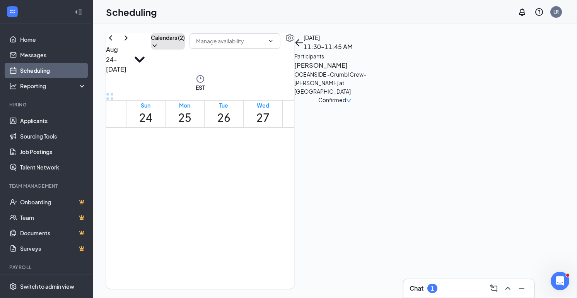
click at [159, 49] on icon "ChevronDown" at bounding box center [155, 46] width 8 height 8
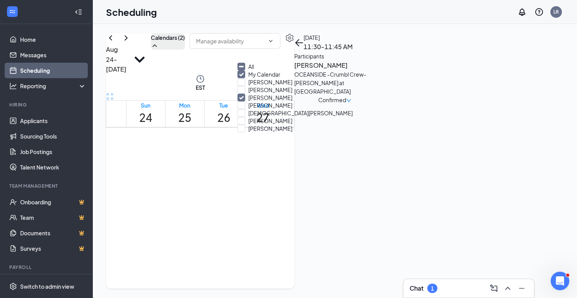
click at [249, 101] on input "Joseph Z" at bounding box center [264, 98] width 55 height 8
checkbox input "false"
click at [387, 44] on td at bounding box center [263, 39] width 274 height 9
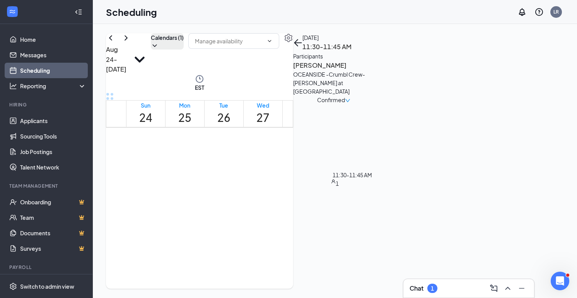
click at [340, 221] on span "11:30-11:45 AM" at bounding box center [337, 228] width 28 height 15
click at [345, 95] on span "Confirmed" at bounding box center [331, 99] width 28 height 9
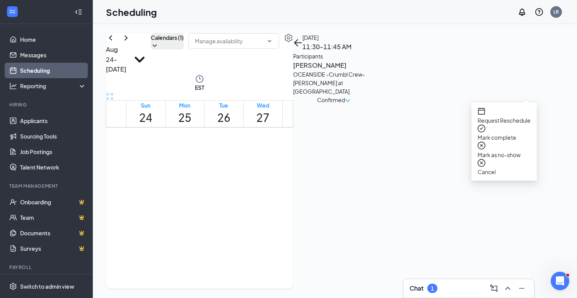
click at [498, 133] on span "Mark complete" at bounding box center [503, 137] width 53 height 9
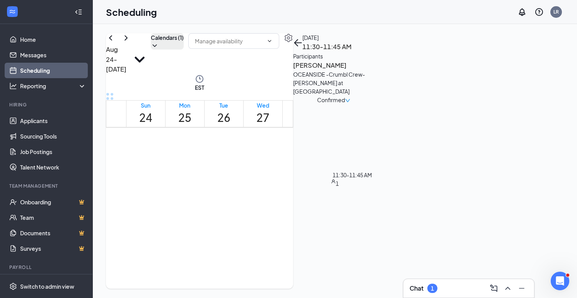
click at [340, 237] on div "1" at bounding box center [341, 240] width 36 height 7
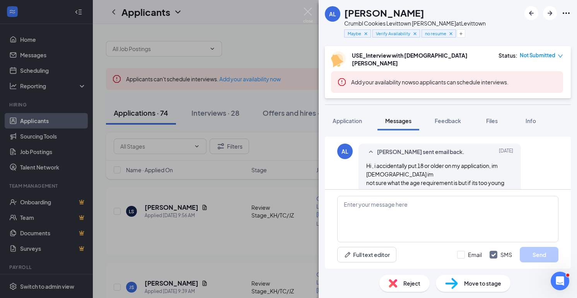
scroll to position [82, 0]
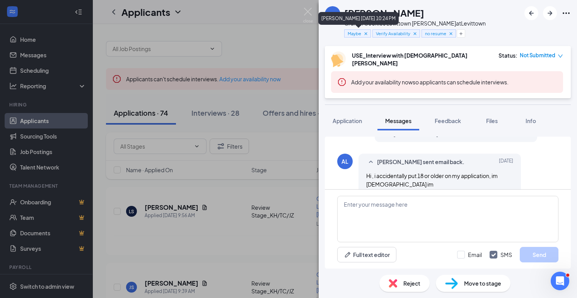
click at [308, 17] on img at bounding box center [308, 15] width 10 height 15
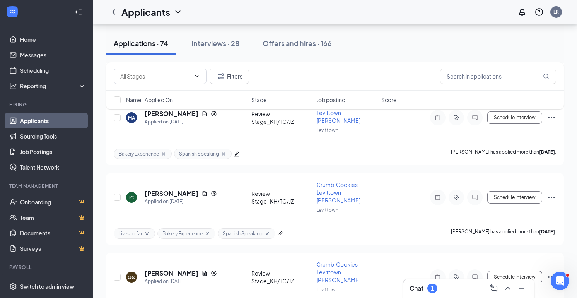
scroll to position [1630, 0]
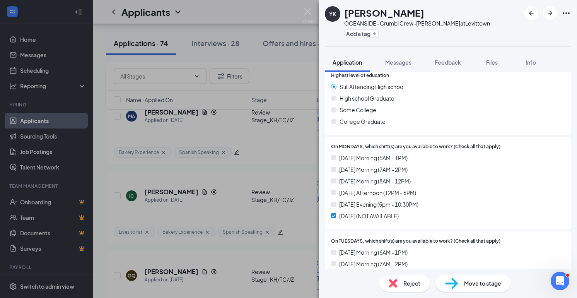
scroll to position [326, 0]
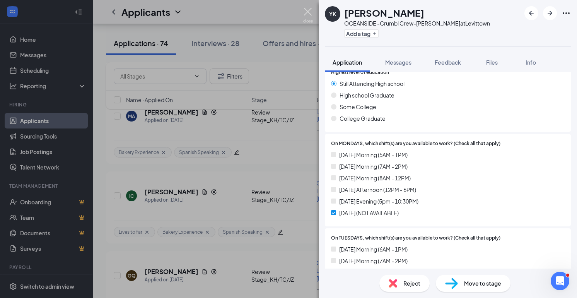
click at [307, 15] on img at bounding box center [308, 15] width 10 height 15
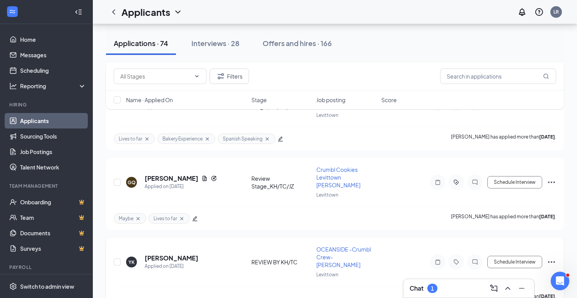
scroll to position [1724, 0]
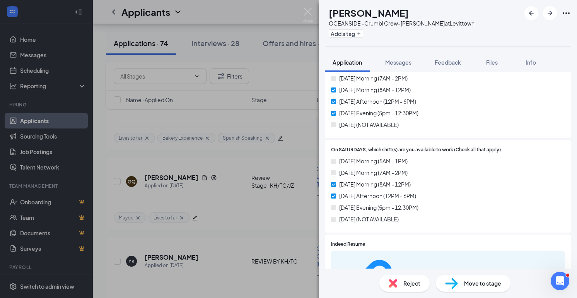
scroll to position [791, 0]
click at [239, 168] on div "SP [PERSON_NAME] OCEANSIDE -Crumbl Crew-[PERSON_NAME] at [GEOGRAPHIC_DATA] Add …" at bounding box center [288, 149] width 577 height 298
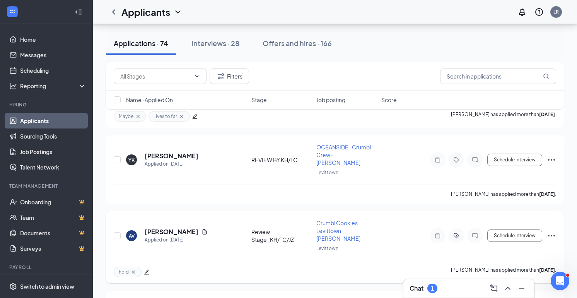
scroll to position [1833, 0]
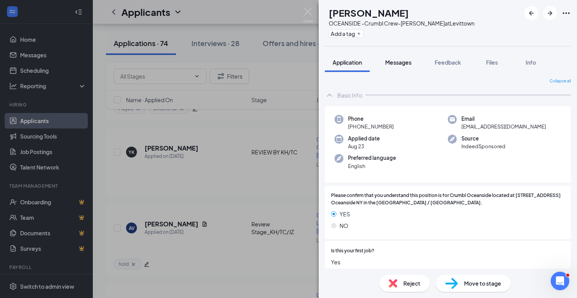
click at [394, 62] on span "Messages" at bounding box center [398, 62] width 26 height 7
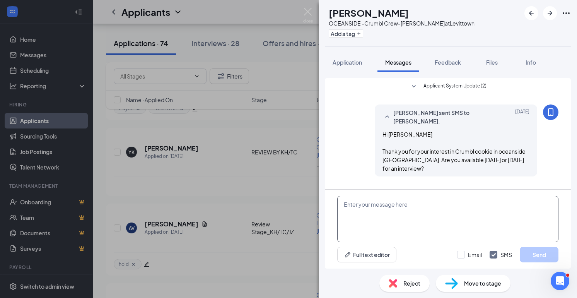
click at [367, 200] on textarea at bounding box center [447, 219] width 221 height 46
type textarea "Hi [PERSON_NAME], Just following up."
click at [529, 258] on button "Send" at bounding box center [539, 254] width 39 height 15
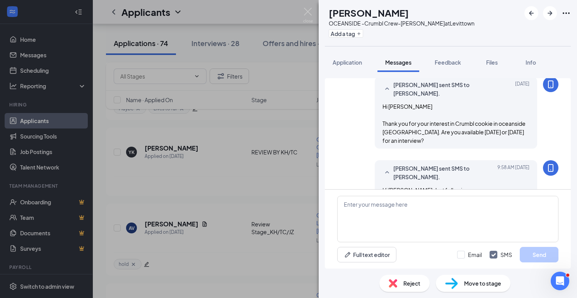
scroll to position [29, 0]
click at [277, 205] on div "BP [PERSON_NAME] OCEANSIDE -Crumbl Crew-[PERSON_NAME] at [GEOGRAPHIC_DATA] Add …" at bounding box center [288, 149] width 577 height 298
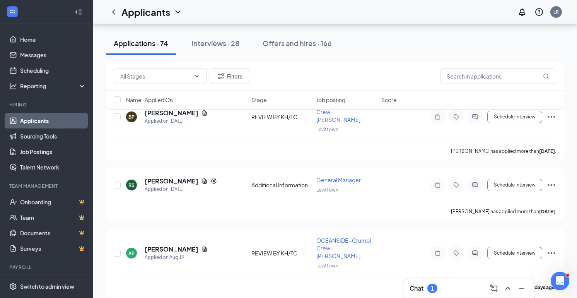
scroll to position [2100, 0]
click at [205, 44] on div "Interviews · 28" at bounding box center [215, 43] width 48 height 10
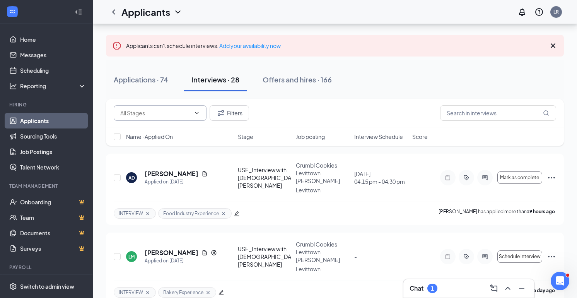
scroll to position [34, 0]
click at [35, 52] on link "Messages" at bounding box center [53, 54] width 66 height 15
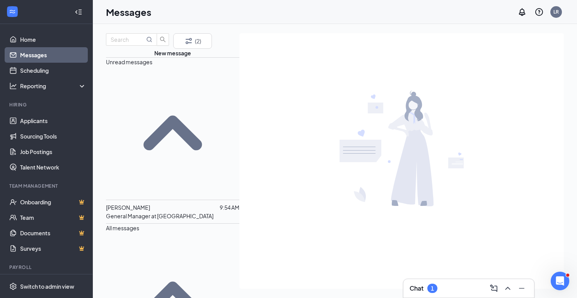
click at [150, 204] on span "[PERSON_NAME]" at bounding box center [128, 207] width 44 height 7
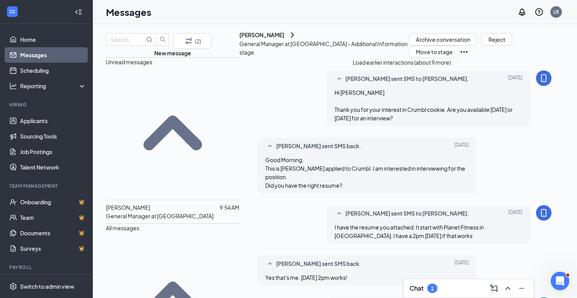
scroll to position [342, 0]
